Goal: Information Seeking & Learning: Learn about a topic

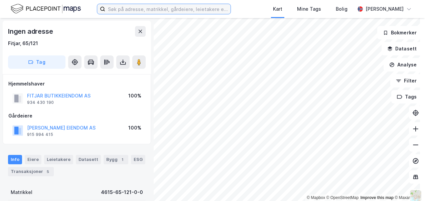
click at [142, 6] on input at bounding box center [167, 9] width 125 height 10
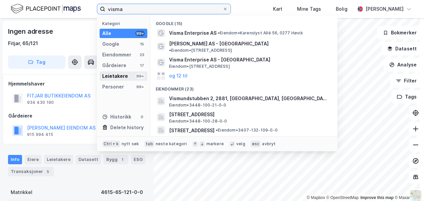
type input "visma"
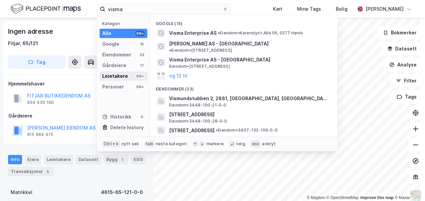
click at [118, 74] on div "Leietakere" at bounding box center [115, 76] width 26 height 8
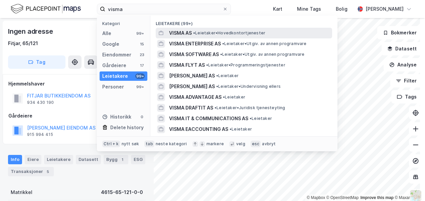
click at [176, 32] on span "VISMA AS" at bounding box center [180, 33] width 23 height 8
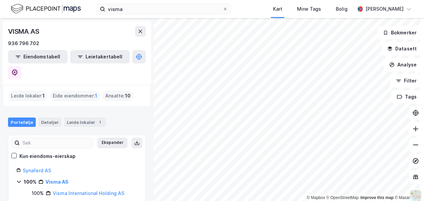
click at [73, 91] on div "Eide eiendommer : 1" at bounding box center [75, 96] width 50 height 11
click at [76, 118] on div "Leide lokaler 1" at bounding box center [85, 122] width 42 height 9
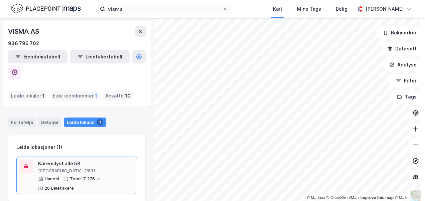
click at [62, 160] on div "Karenslyst allé 58" at bounding box center [86, 164] width 96 height 8
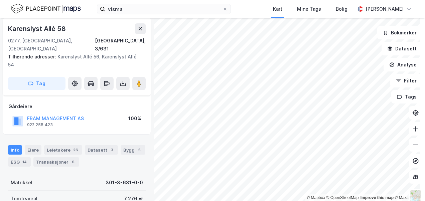
scroll to position [57, 0]
